Goal: Find specific page/section: Find specific page/section

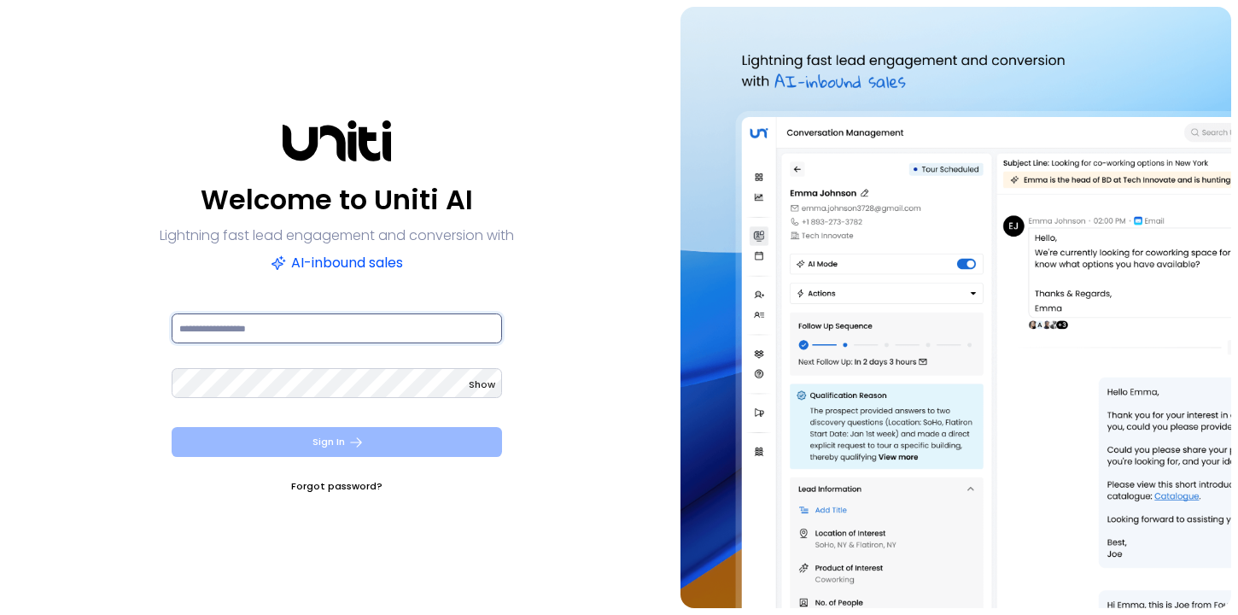
type input "**********"
click at [359, 444] on icon "submit" at bounding box center [357, 441] width 12 height 9
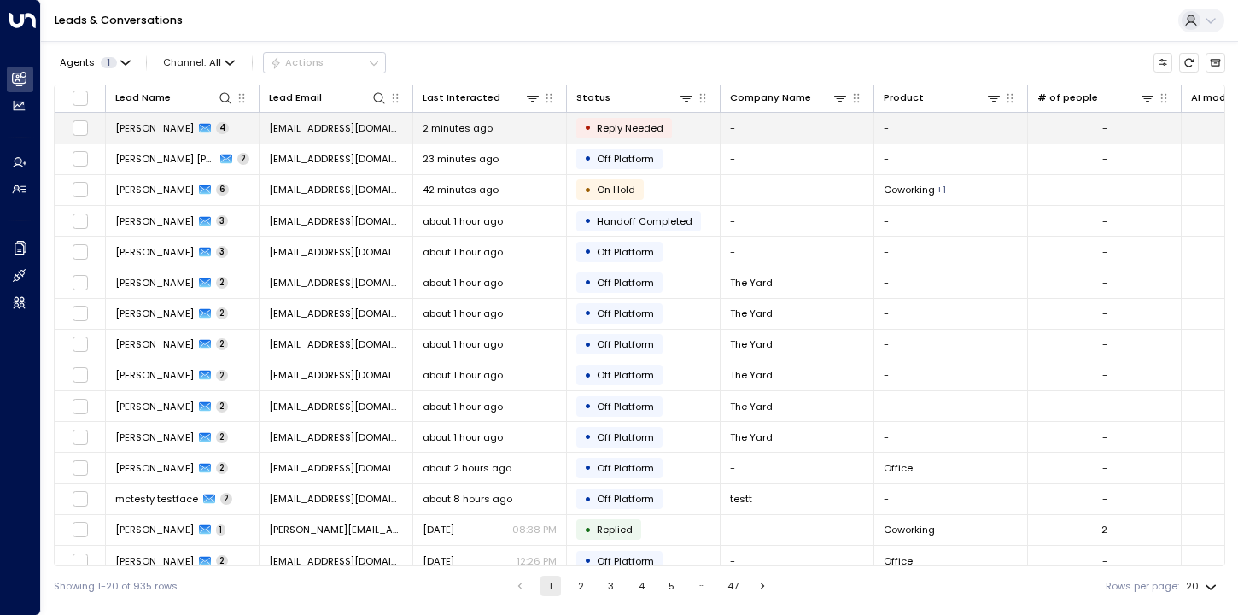
click at [132, 129] on span "[PERSON_NAME]" at bounding box center [154, 128] width 79 height 14
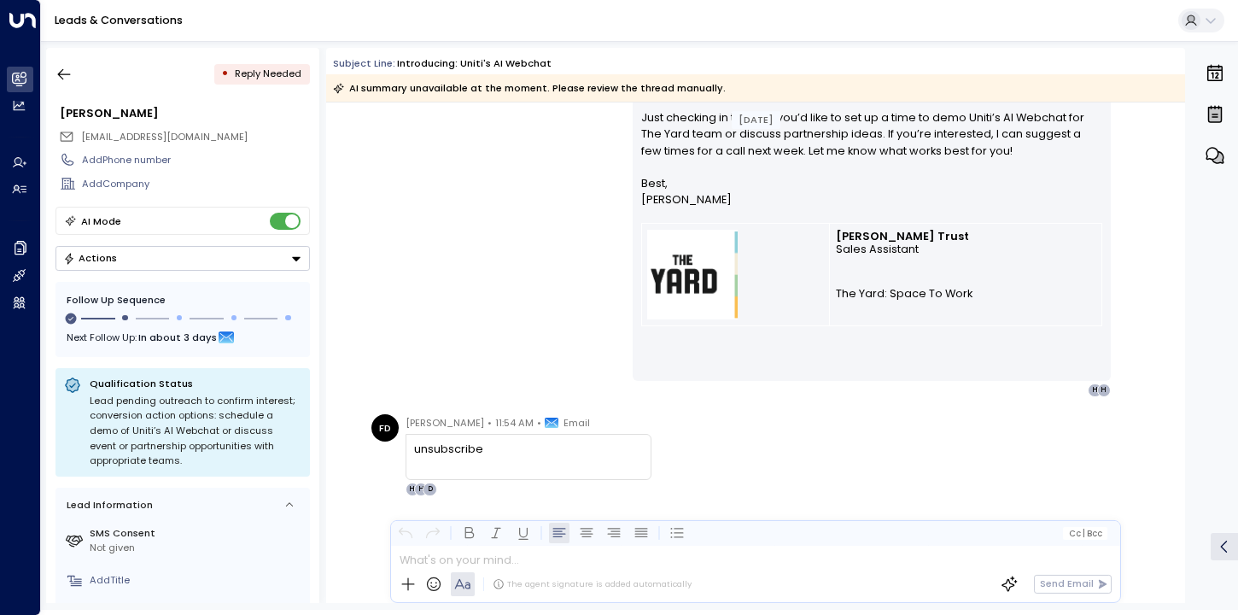
scroll to position [4310, 0]
